Goal: Information Seeking & Learning: Learn about a topic

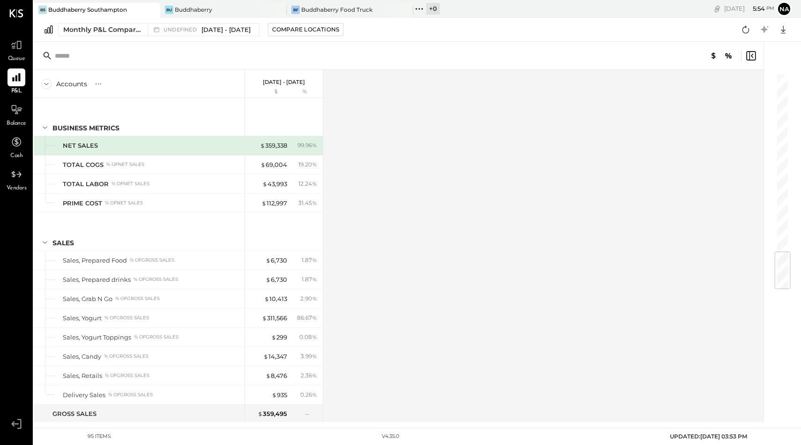
click at [99, 27] on div "Monthly P&L Comparison" at bounding box center [102, 29] width 79 height 9
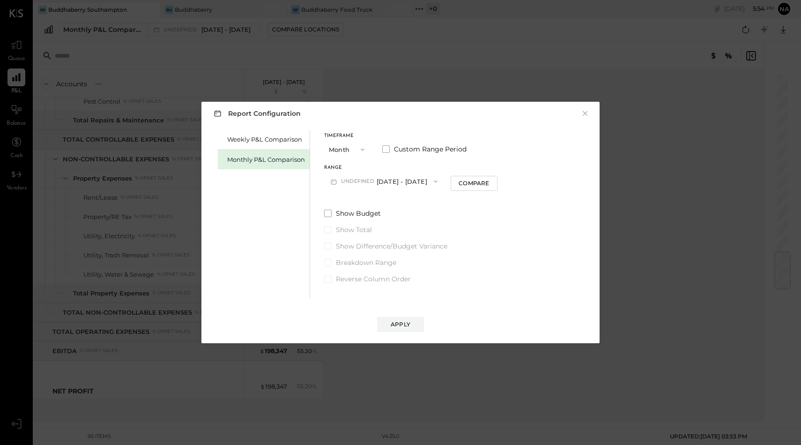
click at [377, 186] on button "undefined [DATE] - [DATE]" at bounding box center [384, 180] width 120 height 17
click at [346, 151] on button "Month" at bounding box center [347, 149] width 47 height 17
click at [341, 178] on div "YTD" at bounding box center [348, 182] width 46 height 17
click at [330, 192] on span at bounding box center [327, 188] width 7 height 7
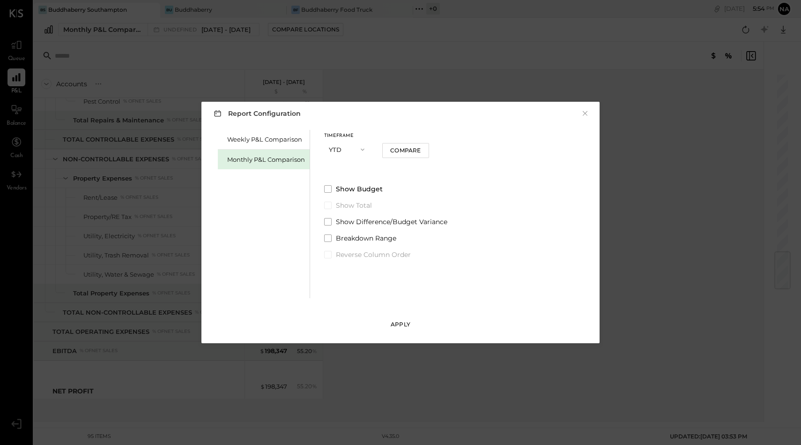
click at [401, 324] on div "Apply" at bounding box center [401, 324] width 20 height 8
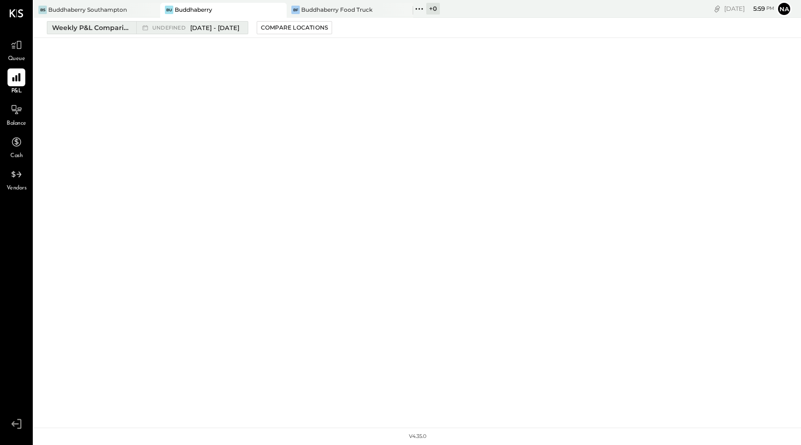
click at [200, 26] on span "[DATE] - [DATE]" at bounding box center [214, 27] width 49 height 9
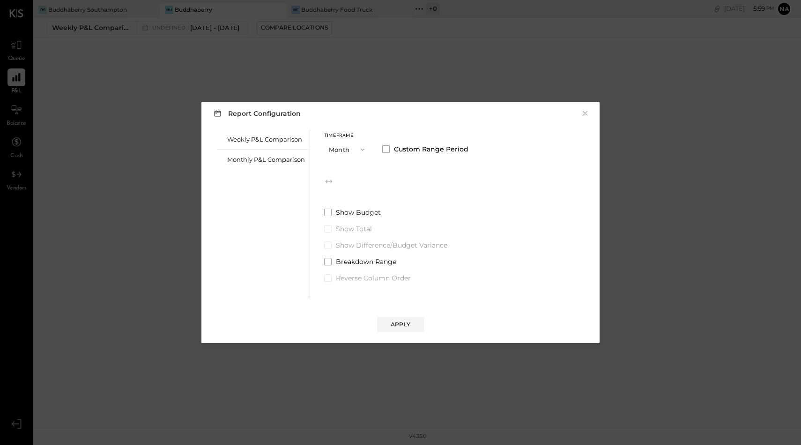
click at [341, 151] on button "Month" at bounding box center [347, 149] width 47 height 17
click at [334, 184] on span "YTD" at bounding box center [336, 182] width 9 height 6
click at [403, 321] on div "Apply" at bounding box center [401, 324] width 20 height 8
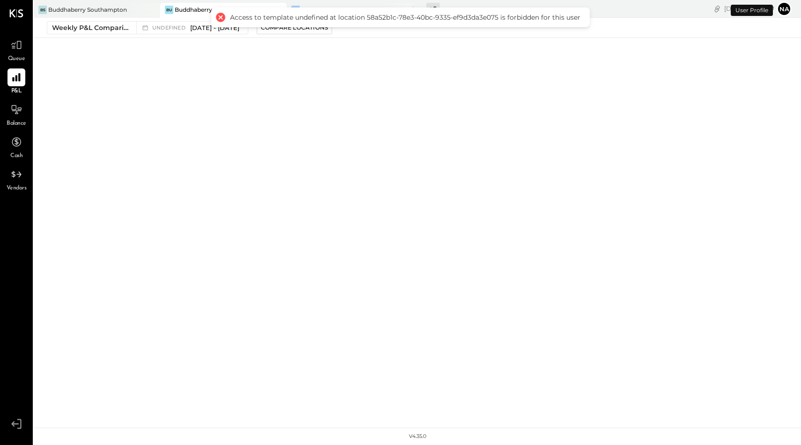
click at [221, 15] on div at bounding box center [220, 17] width 13 height 13
click at [221, 18] on div at bounding box center [220, 17] width 13 height 13
click at [184, 12] on div "Buddhaberry" at bounding box center [193, 10] width 37 height 8
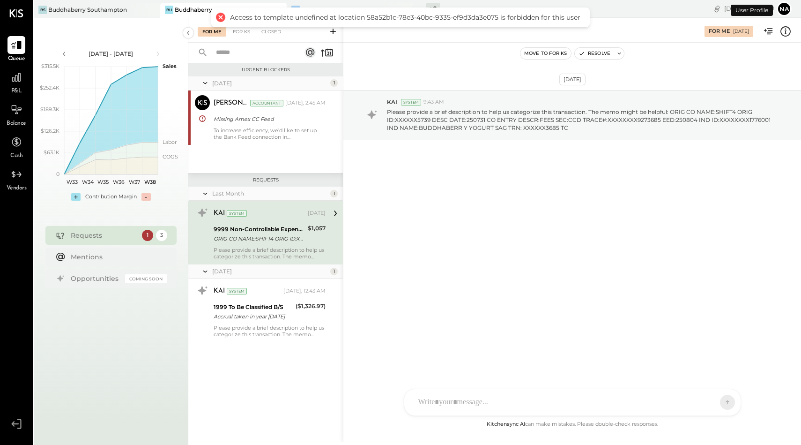
click at [219, 16] on div at bounding box center [220, 17] width 13 height 13
click at [15, 83] on div at bounding box center [16, 77] width 18 height 18
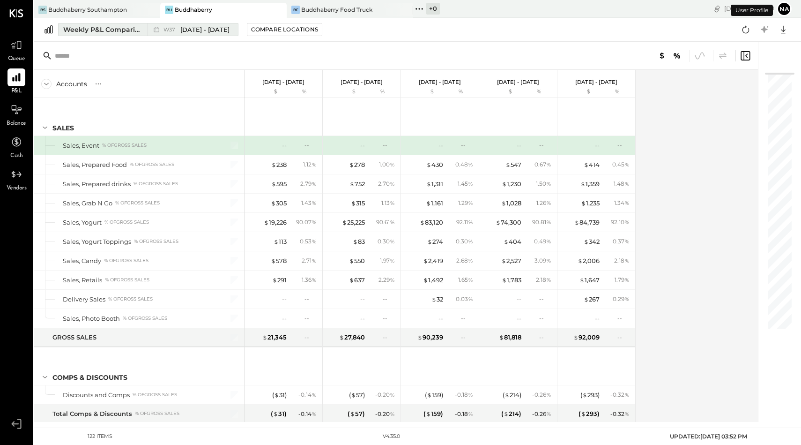
click at [109, 27] on div "Weekly P&L Comparison" at bounding box center [102, 29] width 79 height 9
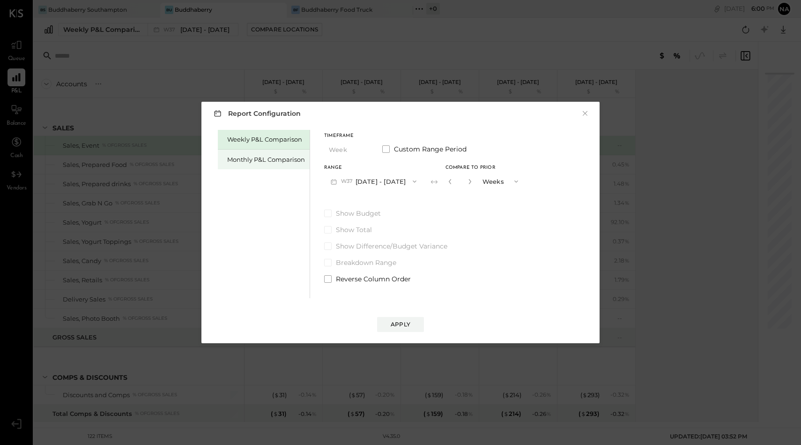
click at [263, 160] on div "Monthly P&L Comparison" at bounding box center [266, 159] width 78 height 9
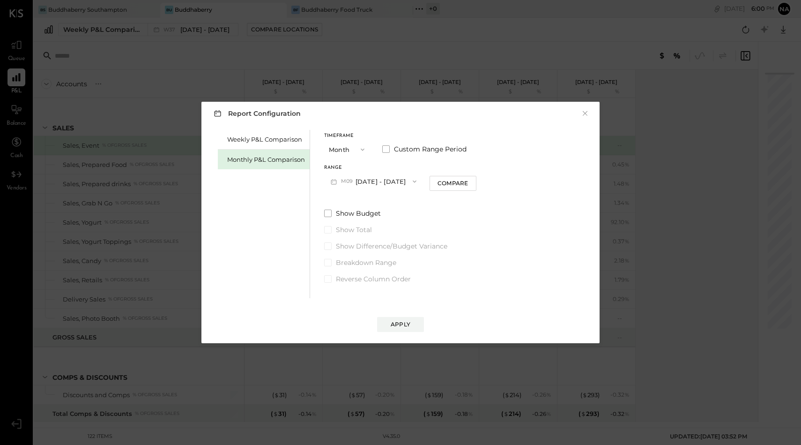
click at [368, 179] on button "M09 Sep 1 - 30, 2025" at bounding box center [373, 180] width 99 height 17
click at [382, 153] on label "Custom Range Period" at bounding box center [424, 148] width 84 height 9
click at [354, 180] on button "Sep 1, 2025" at bounding box center [352, 180] width 56 height 17
click at [334, 145] on button "Month" at bounding box center [347, 149] width 47 height 17
click at [349, 180] on div "YTD" at bounding box center [348, 182] width 46 height 17
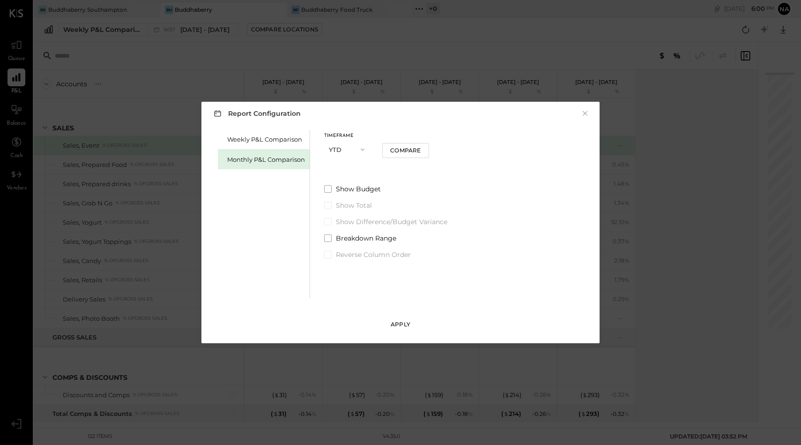
click at [403, 325] on div "Apply" at bounding box center [401, 324] width 20 height 8
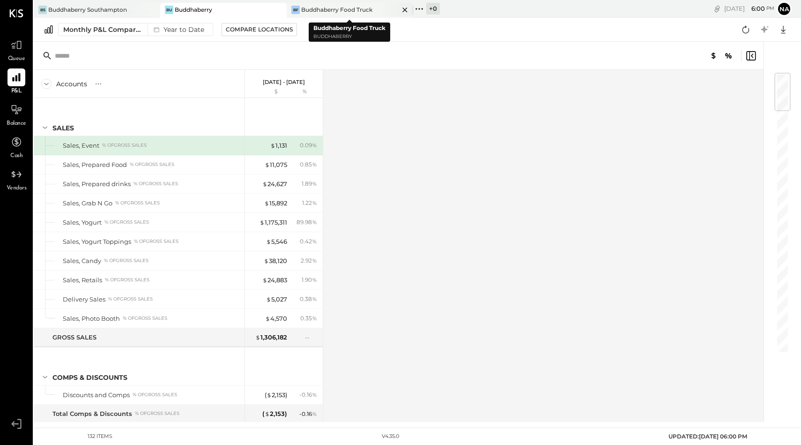
click at [326, 8] on div "Buddhaberry Food Truck" at bounding box center [336, 10] width 71 height 8
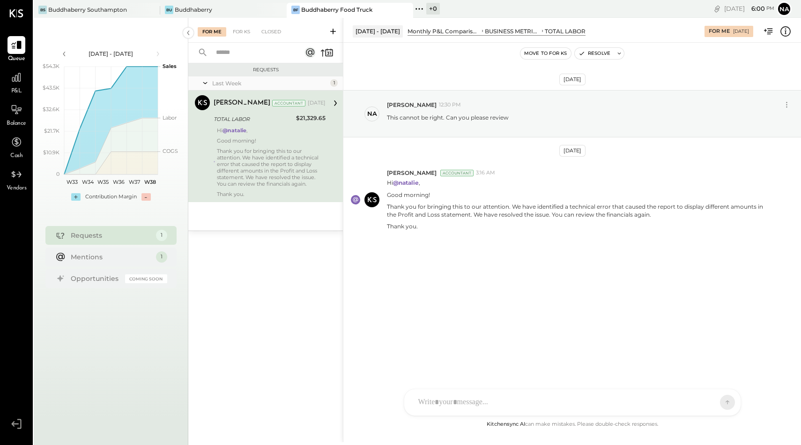
click at [4, 78] on div "P&L" at bounding box center [16, 81] width 27 height 27
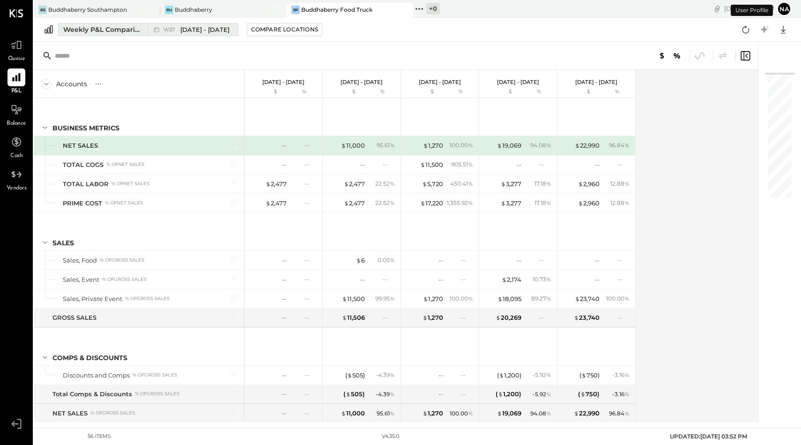
click at [115, 28] on div "Weekly P&L Comparison" at bounding box center [102, 29] width 79 height 9
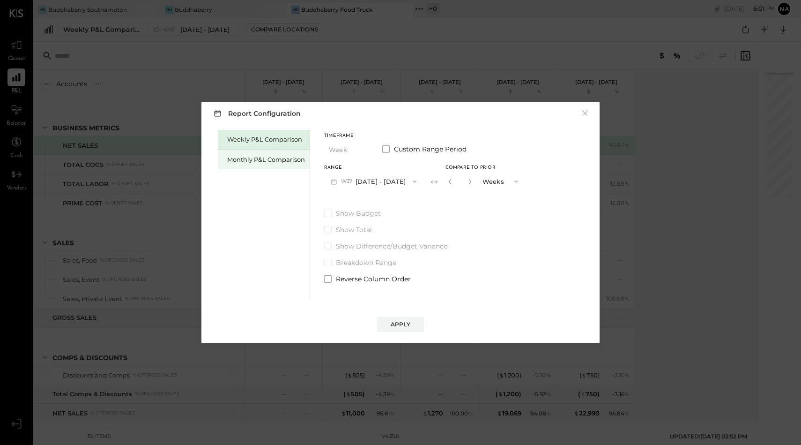
click at [282, 157] on div "Monthly P&L Comparison" at bounding box center [266, 159] width 78 height 9
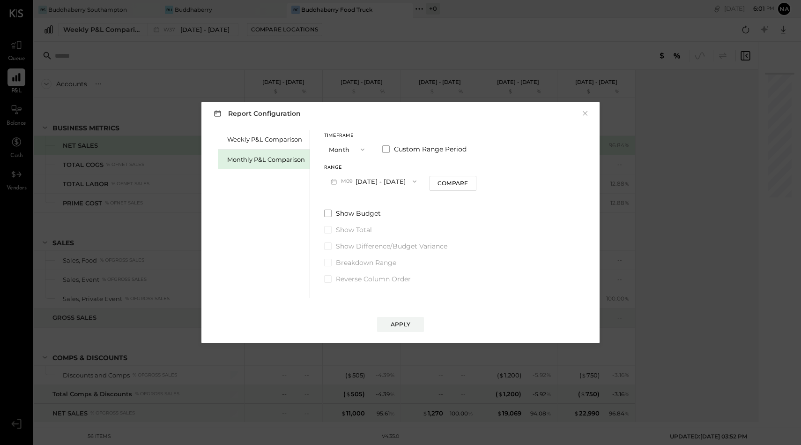
click at [338, 147] on button "Month" at bounding box center [347, 149] width 47 height 17
click at [341, 184] on div "YTD" at bounding box center [348, 182] width 46 height 17
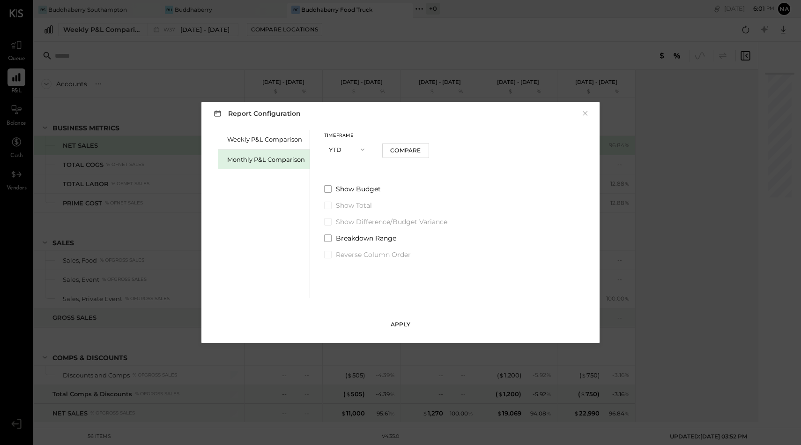
click at [394, 326] on div "Apply" at bounding box center [401, 324] width 20 height 8
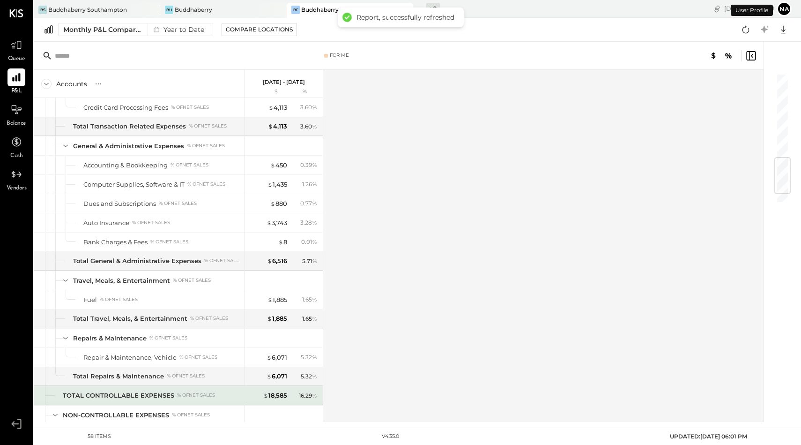
scroll to position [810, 0]
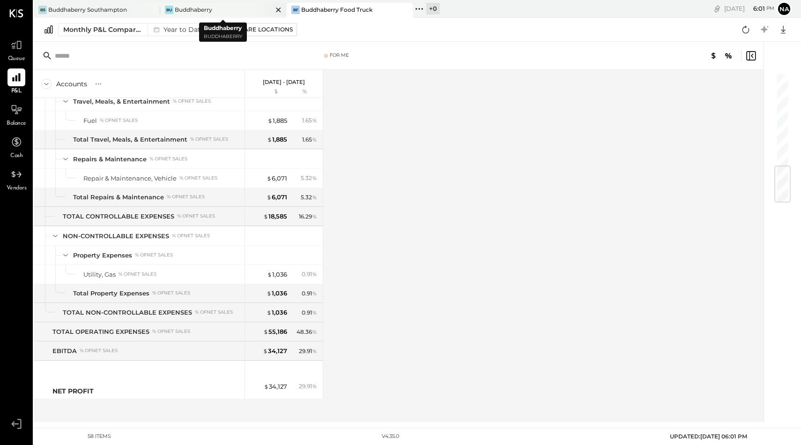
drag, startPoint x: 189, startPoint y: 15, endPoint x: 180, endPoint y: 14, distance: 9.5
click at [180, 15] on div "Bu Buddhaberry" at bounding box center [223, 10] width 126 height 15
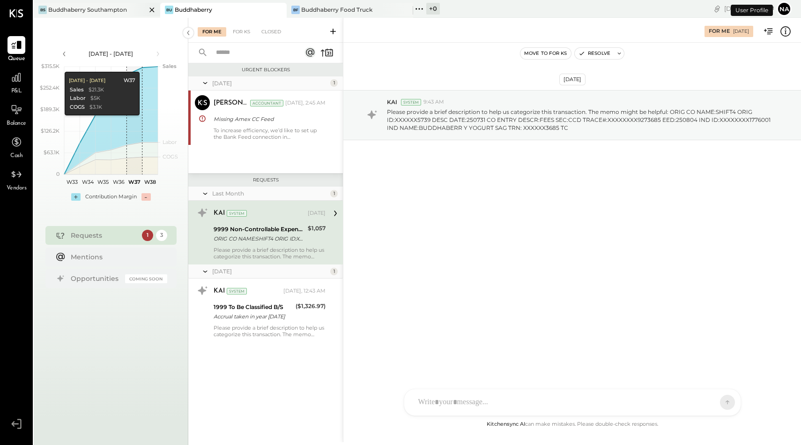
click at [114, 6] on div "Buddhaberry Southampton" at bounding box center [87, 10] width 79 height 8
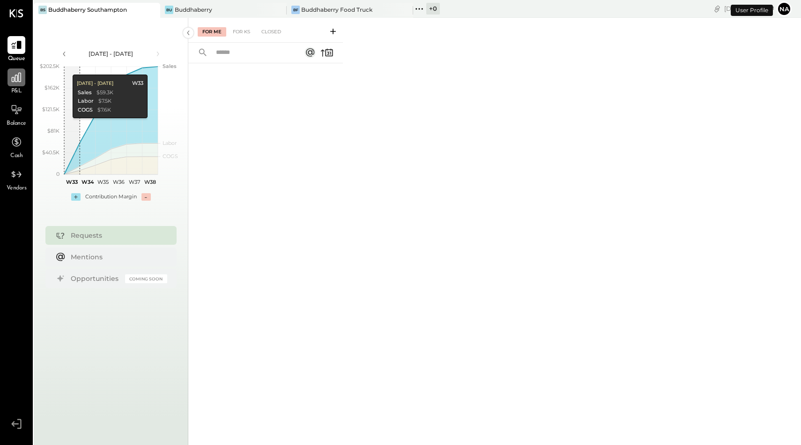
click at [18, 82] on icon at bounding box center [16, 77] width 12 height 12
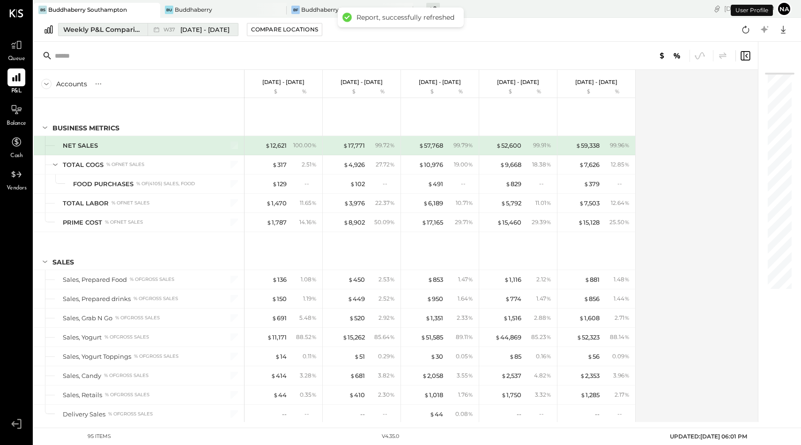
click at [104, 26] on div "Weekly P&L Comparison" at bounding box center [102, 29] width 79 height 9
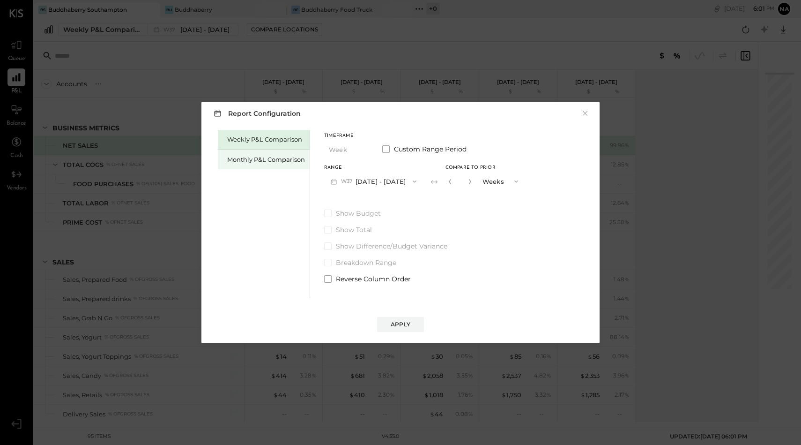
click at [253, 163] on div "Monthly P&L Comparison" at bounding box center [266, 159] width 78 height 9
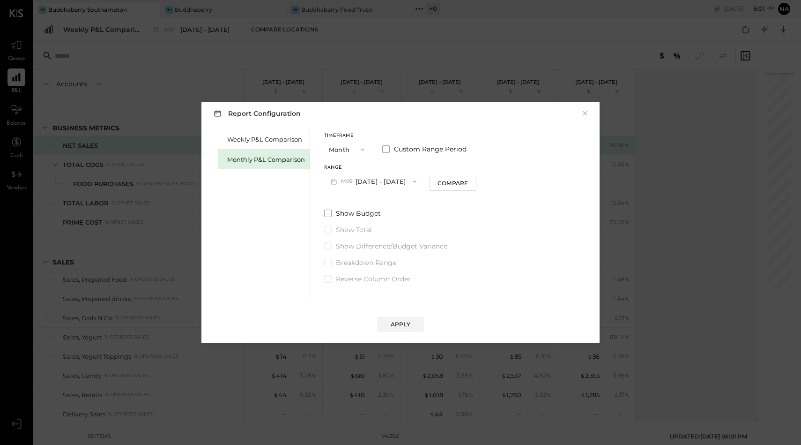
click at [358, 148] on span "button" at bounding box center [360, 149] width 12 height 7
click at [349, 176] on div "YTD" at bounding box center [348, 182] width 46 height 17
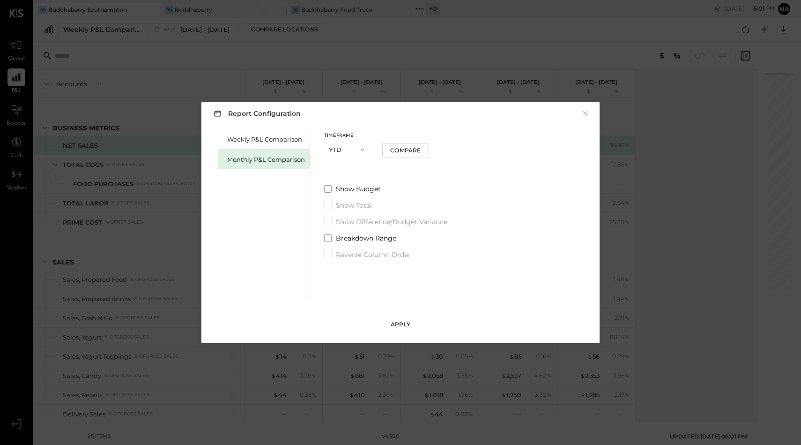
click at [397, 322] on div "Apply" at bounding box center [401, 324] width 20 height 8
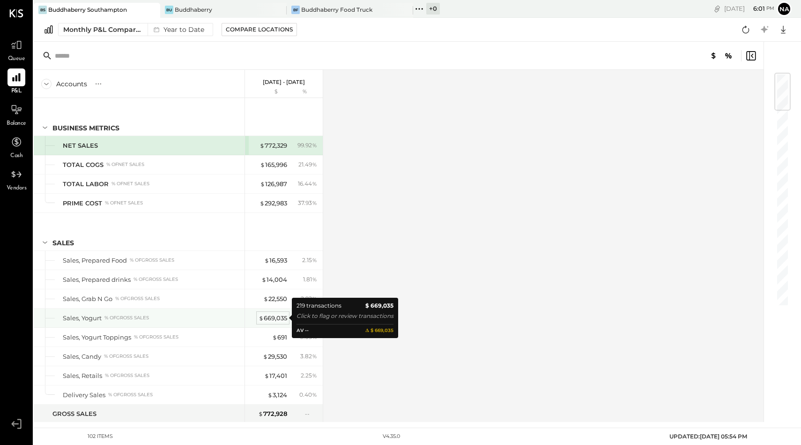
click at [262, 321] on div "$ 669,035" at bounding box center [273, 317] width 29 height 9
